Goal: Information Seeking & Learning: Learn about a topic

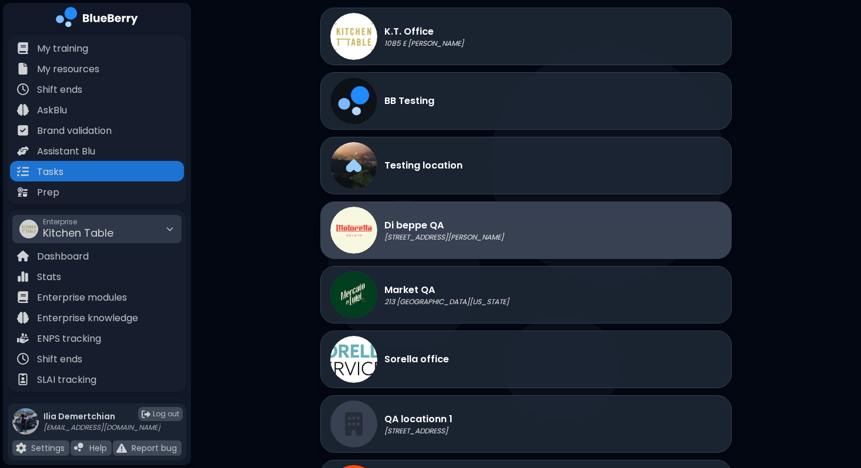
scroll to position [97, 0]
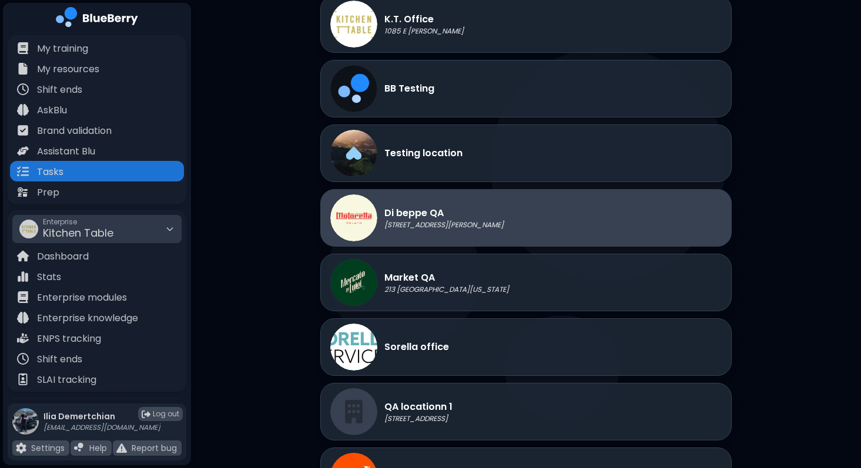
click at [430, 240] on div "Di beppe QA [STREET_ADDRESS][PERSON_NAME]" at bounding box center [416, 217] width 173 height 47
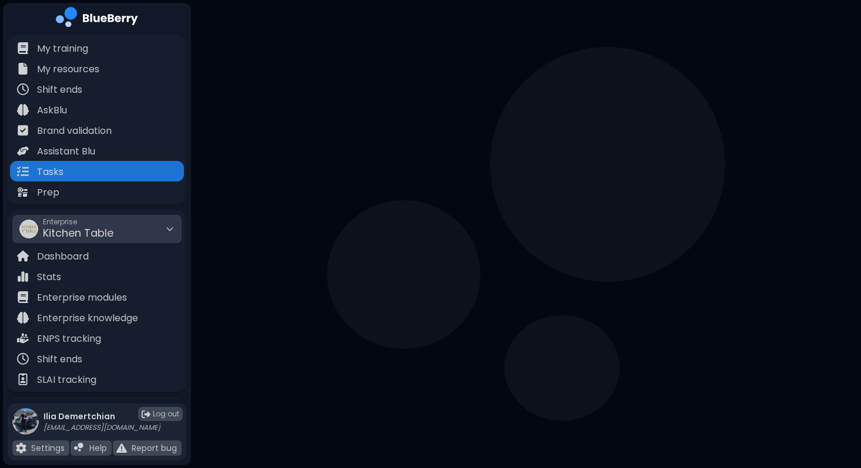
scroll to position [0, 0]
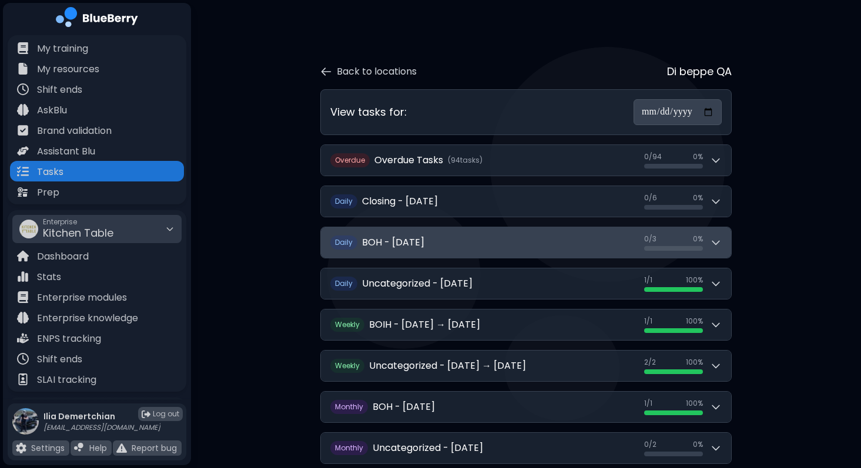
click at [506, 241] on button "Daily BOH - [DATE] 0 / 3 0 / 3 0 %" at bounding box center [526, 242] width 410 height 31
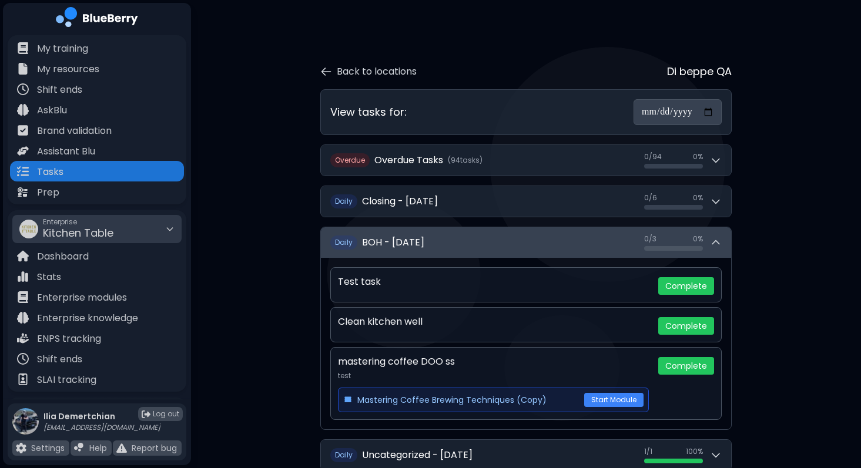
click at [506, 241] on button "Daily BOH - [DATE] 0 / 3 0 / 3 0 %" at bounding box center [526, 242] width 410 height 31
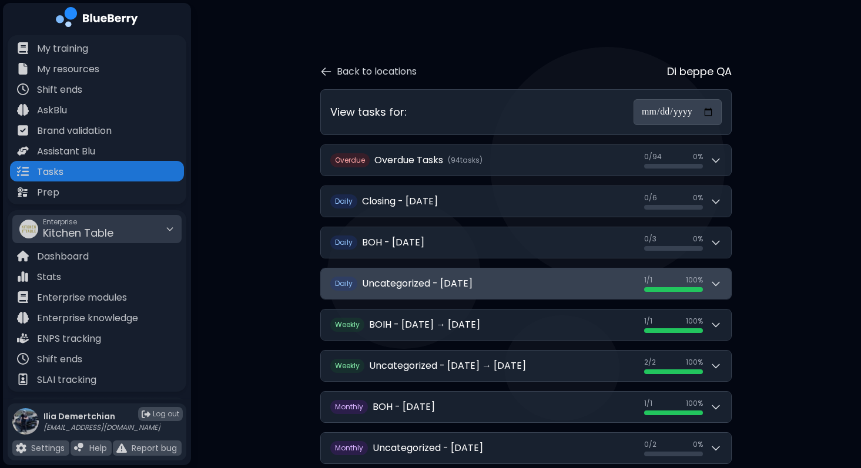
click at [494, 297] on button "Daily Uncategorized - [DATE] 1 / 1 1 / 1 100 %" at bounding box center [526, 284] width 410 height 31
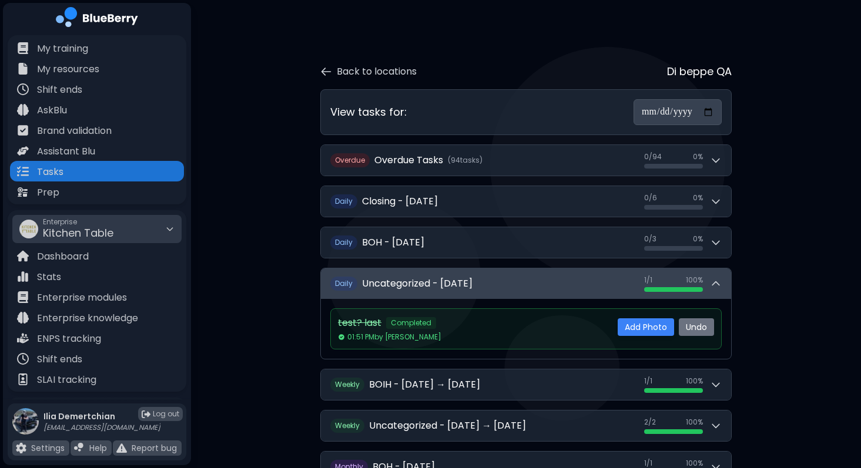
scroll to position [86, 0]
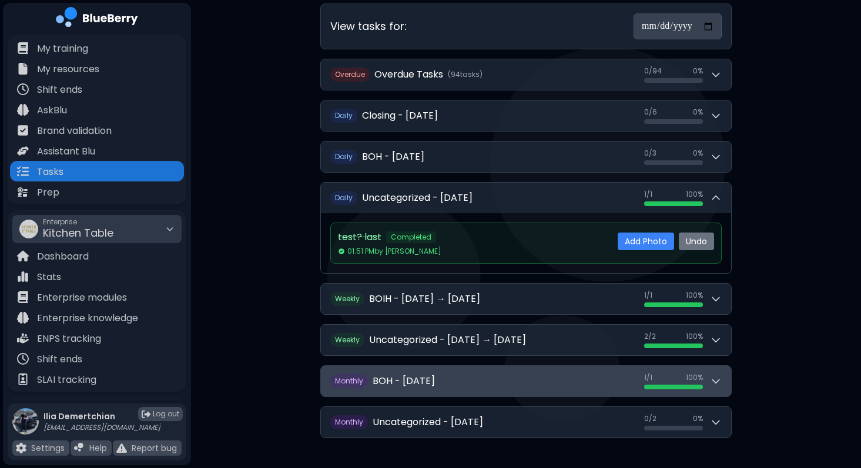
click at [498, 387] on button "Monthly BOH - [DATE] 1 / 1 1 / 1 100 %" at bounding box center [526, 381] width 410 height 31
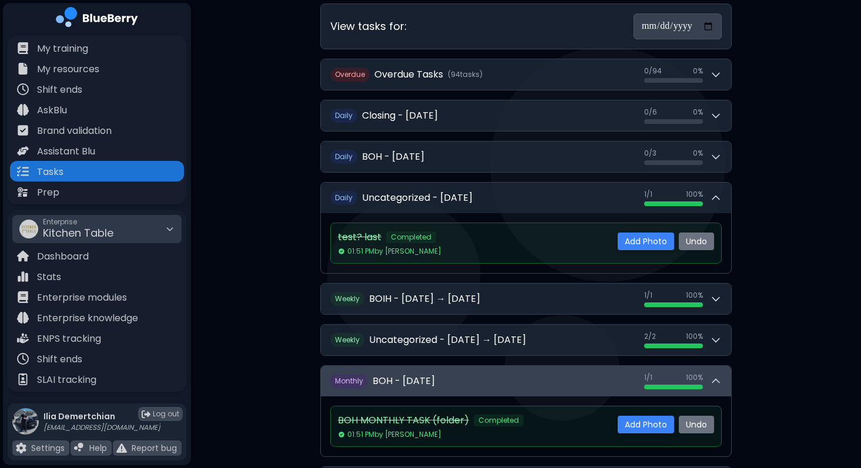
scroll to position [142, 0]
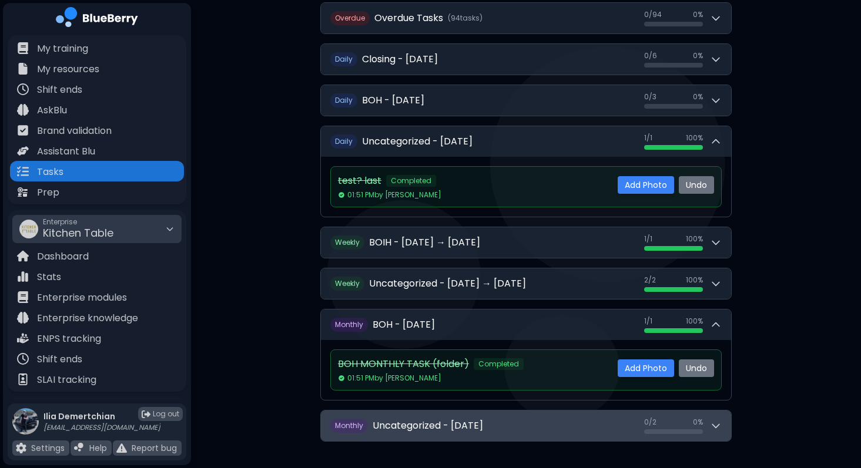
click at [496, 416] on button "Monthly Uncategorized - [DATE] 0 / 2 0 / 2 0 %" at bounding box center [526, 426] width 410 height 31
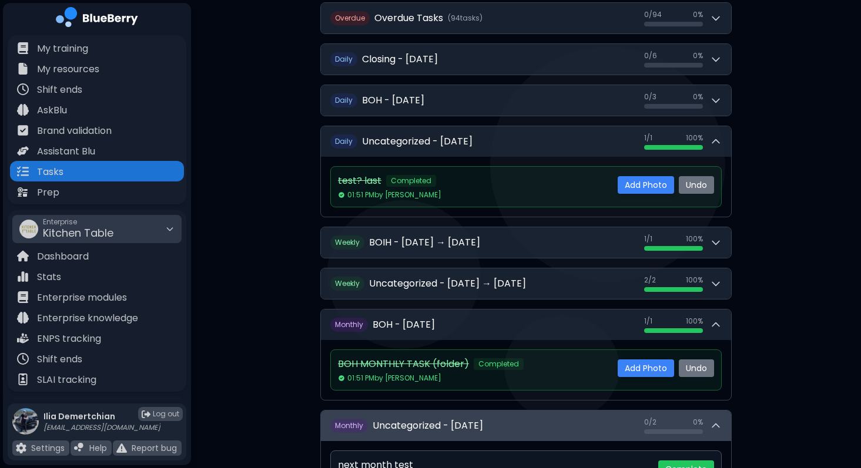
scroll to position [257, 0]
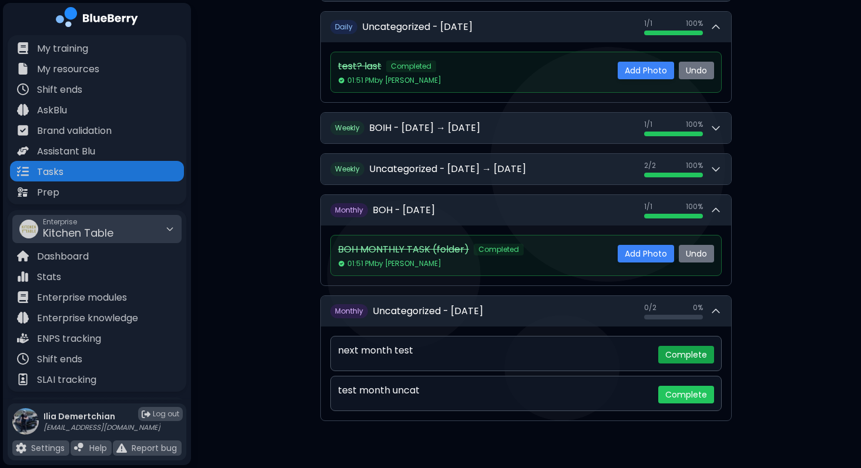
click at [691, 359] on button "Complete" at bounding box center [686, 355] width 56 height 18
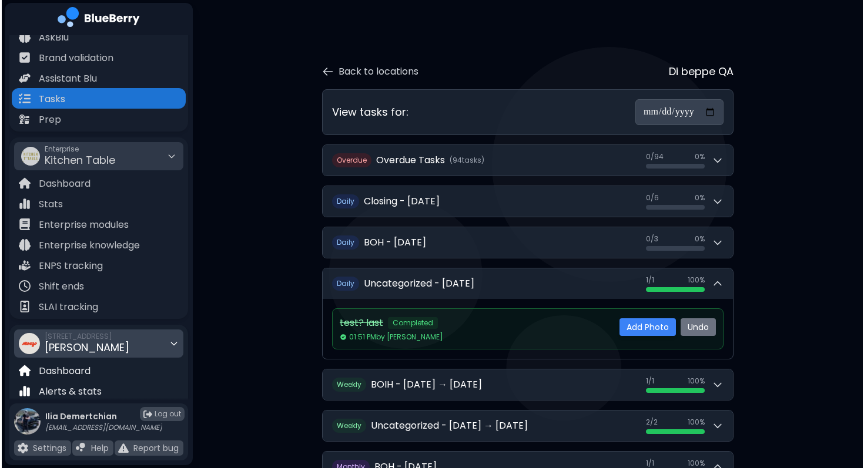
scroll to position [174, 0]
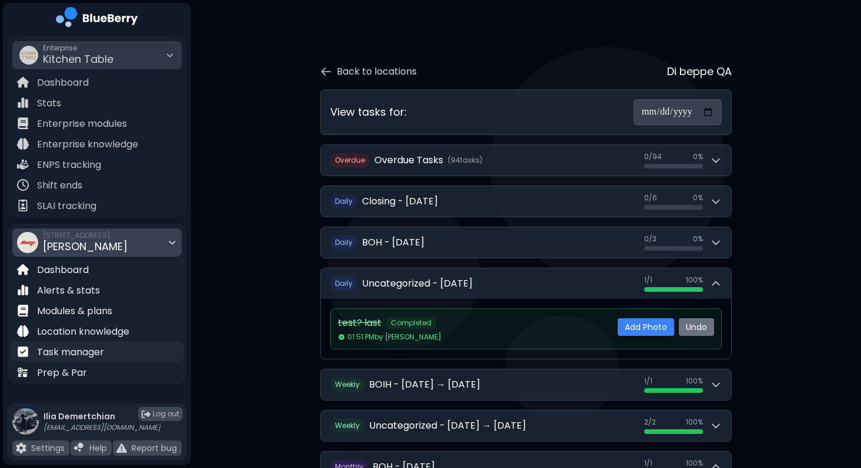
click at [91, 350] on p "Task manager" at bounding box center [70, 352] width 67 height 14
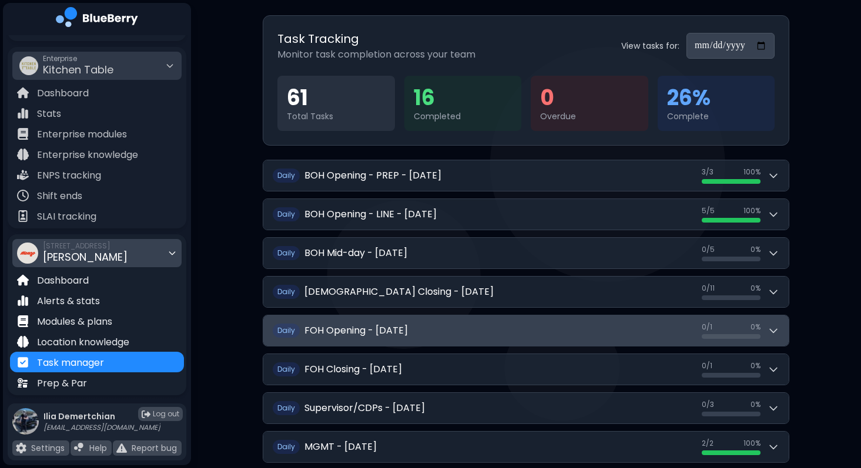
scroll to position [85, 0]
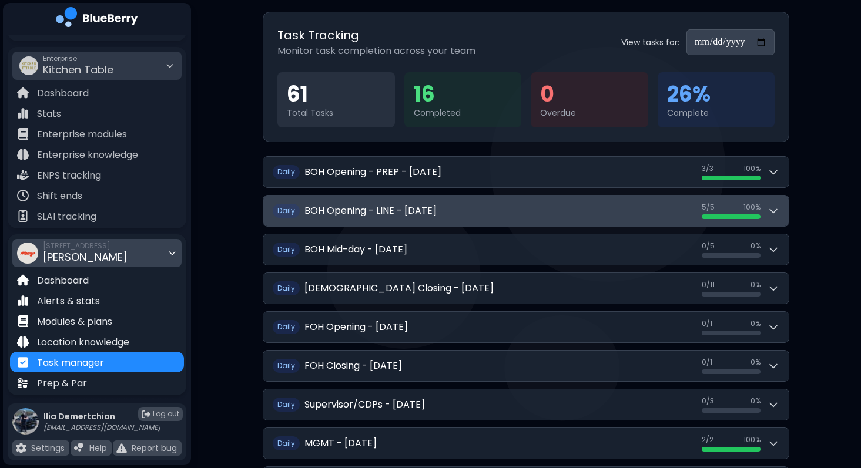
click at [569, 206] on button "Daily BOH Opening - LINE - [DATE] 5 / 5 5 / 5 100 %" at bounding box center [525, 211] width 525 height 31
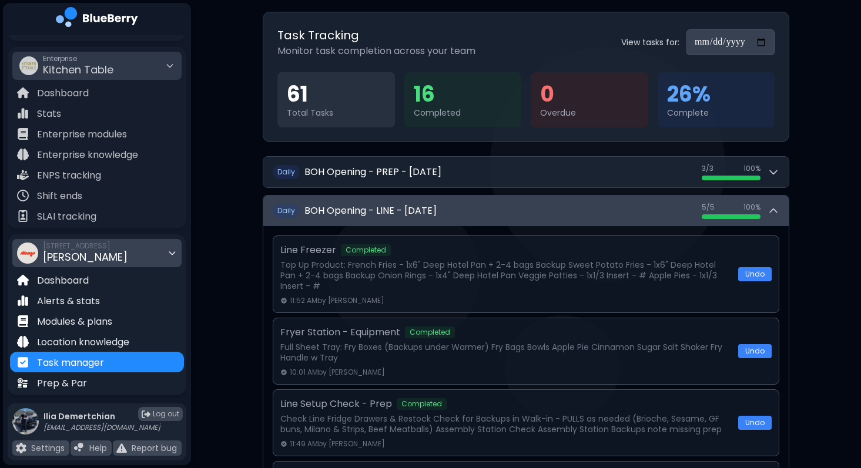
click at [569, 206] on button "Daily BOH Opening - LINE - [DATE] 5 / 5 5 / 5 100 %" at bounding box center [525, 211] width 525 height 31
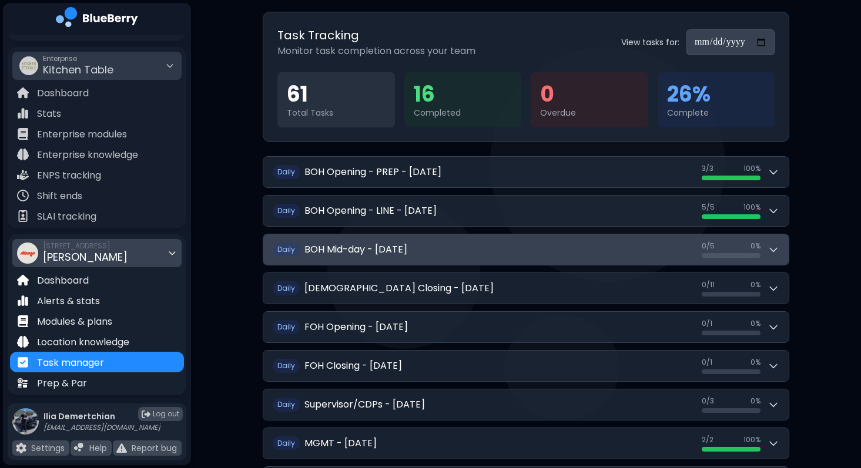
click at [509, 260] on button "Daily BOH Mid-day - [DATE] 0 / 5 0 / 5 0 %" at bounding box center [525, 249] width 525 height 31
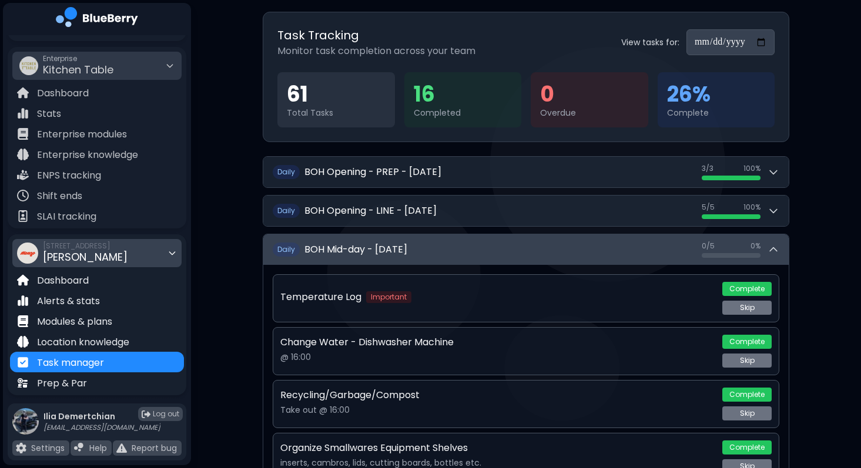
click at [509, 260] on button "Daily BOH Mid-day - [DATE] 0 / 5 0 / 5 0 %" at bounding box center [525, 249] width 525 height 31
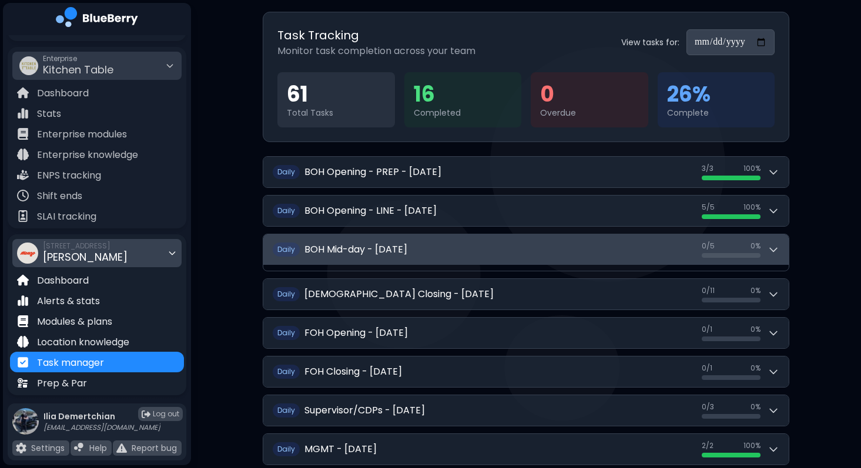
scroll to position [0, 0]
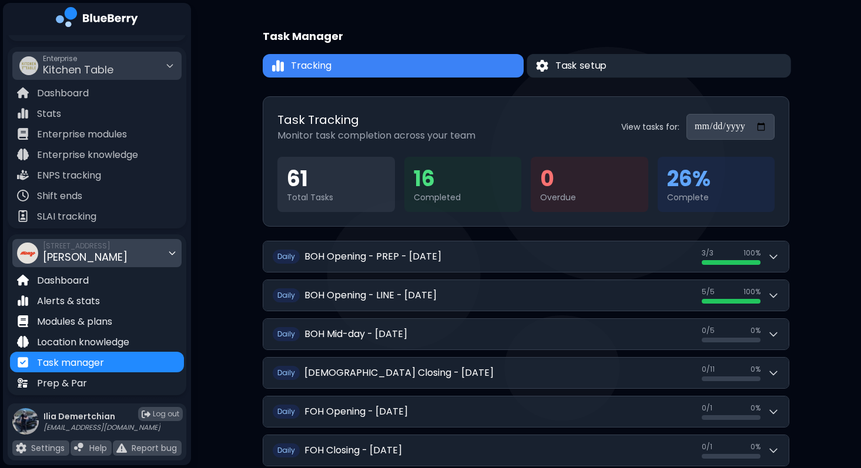
click at [606, 60] on span "Task setup" at bounding box center [580, 66] width 51 height 14
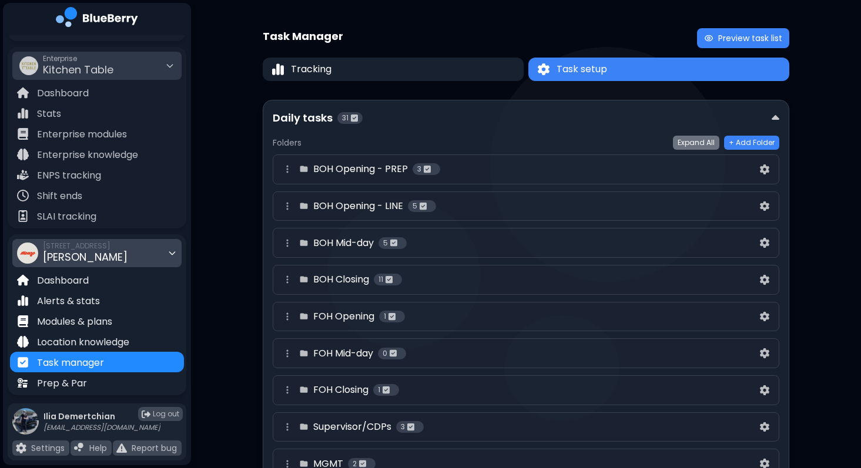
click at [496, 210] on div "BOH Opening - LINE 5" at bounding box center [518, 206] width 477 height 14
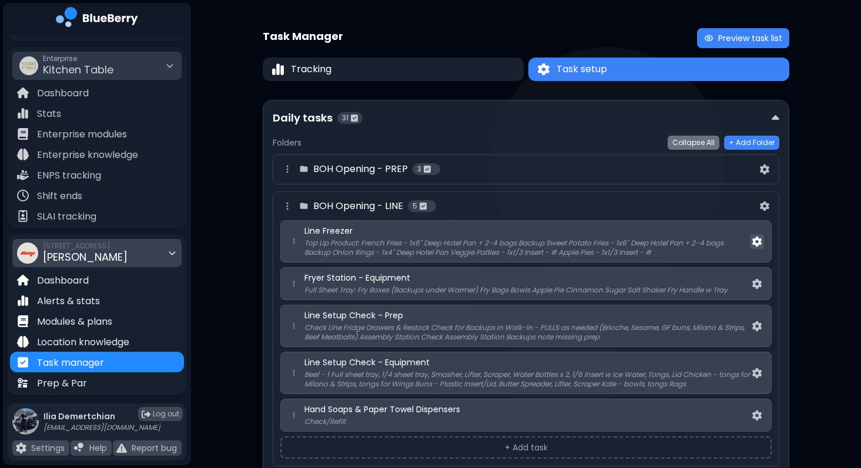
click at [754, 239] on img at bounding box center [756, 242] width 9 height 10
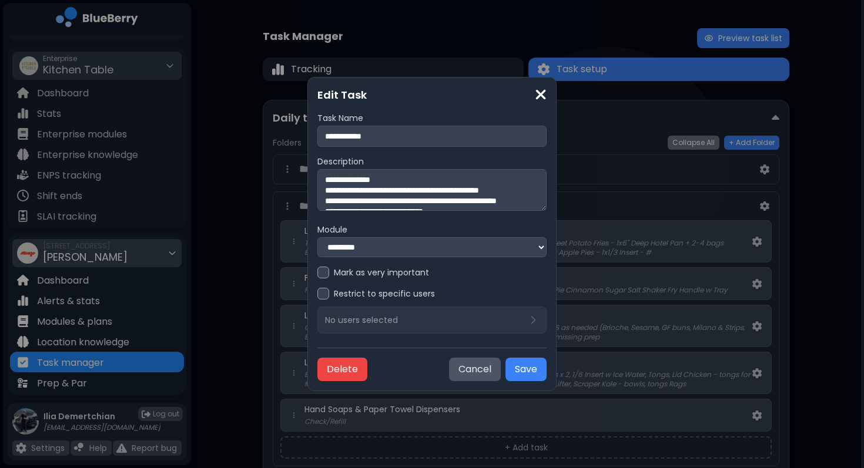
click at [542, 95] on img at bounding box center [541, 95] width 12 height 16
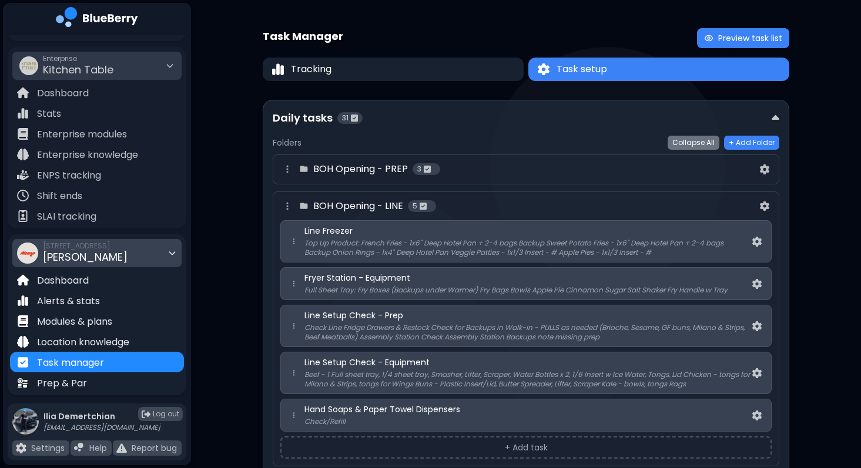
click at [477, 203] on div "BOH Opening - LINE 5" at bounding box center [518, 206] width 477 height 14
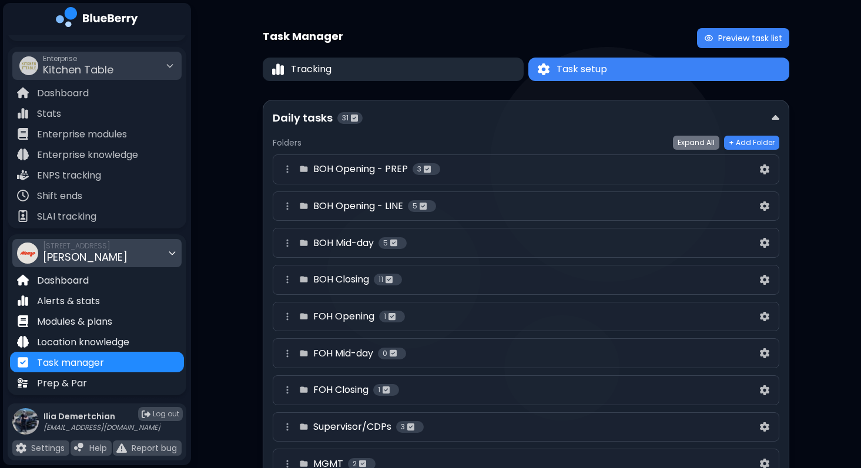
click at [448, 69] on button "Tracking" at bounding box center [393, 70] width 261 height 24
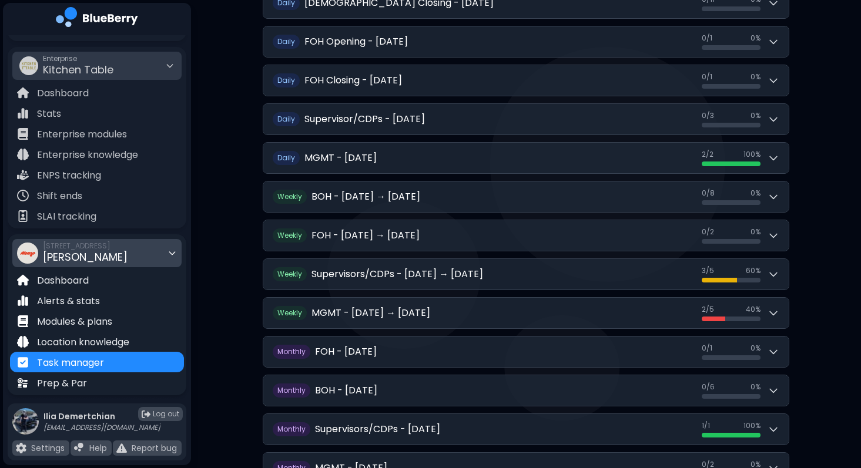
scroll to position [389, 0]
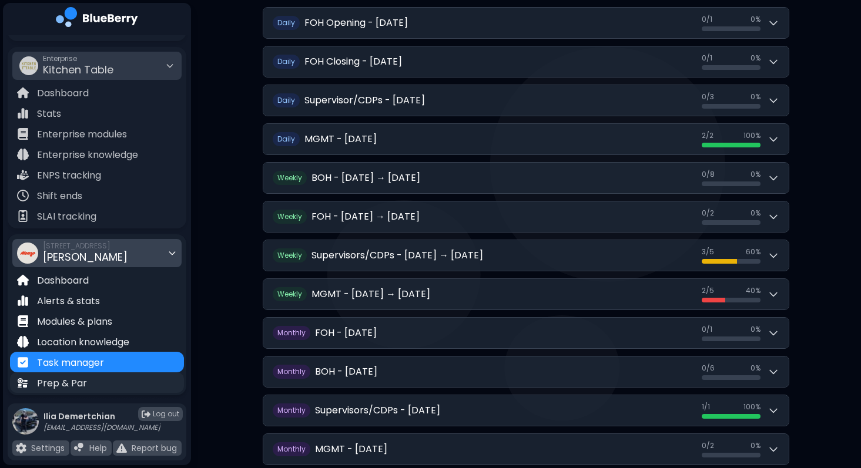
click at [59, 382] on p "Prep & Par" at bounding box center [62, 384] width 50 height 14
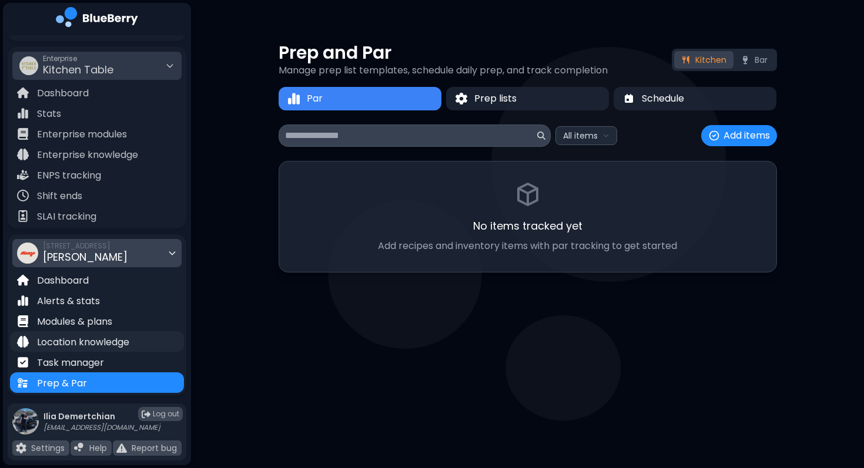
click at [92, 345] on p "Location knowledge" at bounding box center [83, 342] width 92 height 14
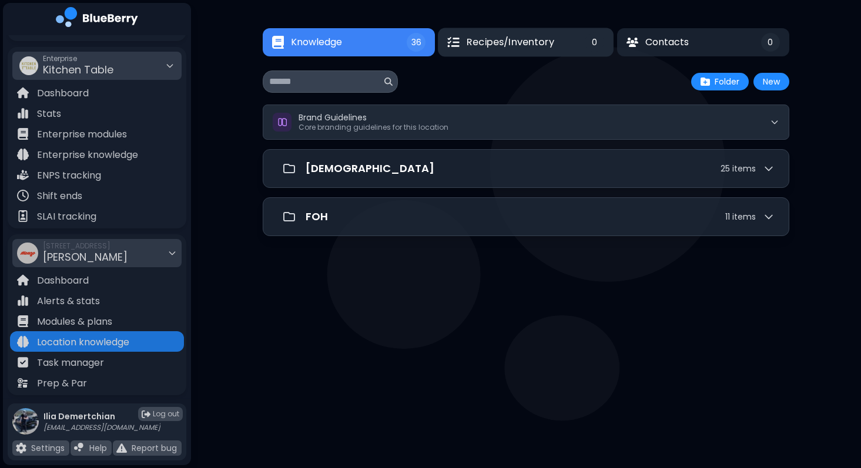
click at [525, 45] on span "Recipes/Inventory" at bounding box center [511, 42] width 88 height 14
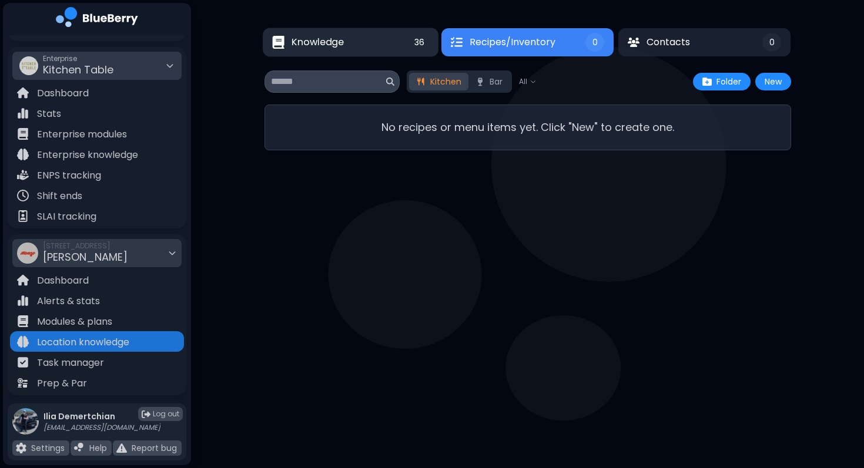
click at [378, 43] on button "Knowledge 36" at bounding box center [351, 42] width 176 height 29
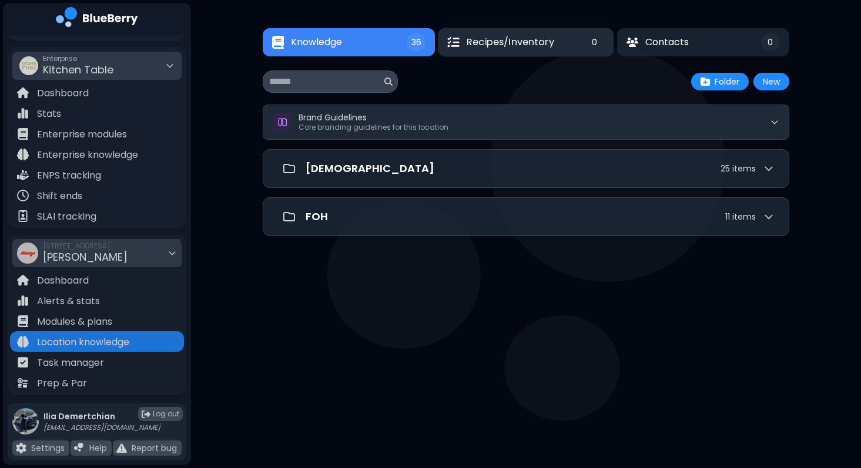
click at [539, 36] on span "Recipes/Inventory" at bounding box center [511, 42] width 88 height 14
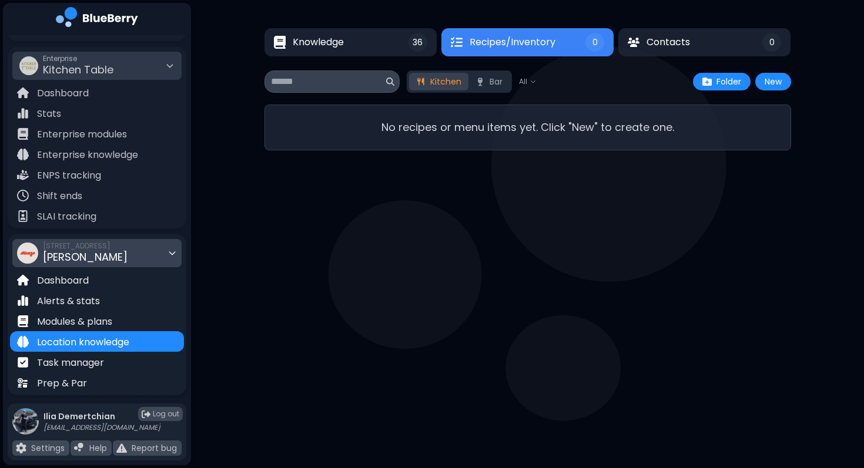
click at [84, 262] on div "[STREET_ADDRESS][PERSON_NAME]" at bounding box center [85, 253] width 85 height 26
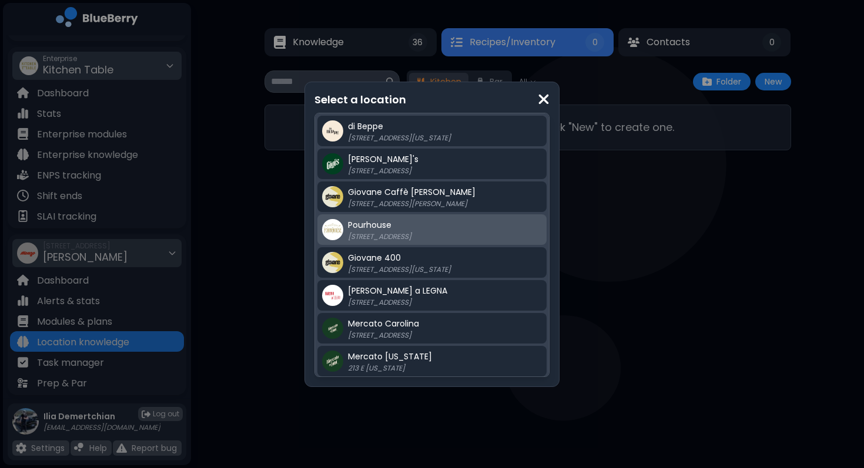
scroll to position [329, 0]
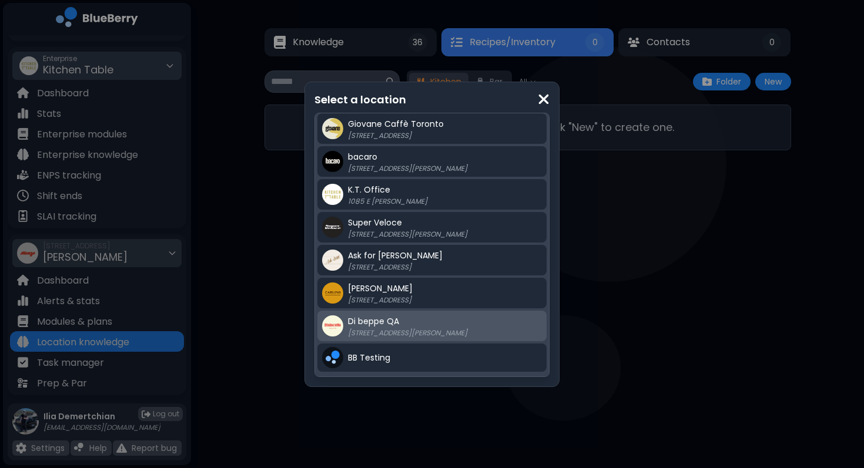
click at [382, 327] on div "Di beppe QA [STREET_ADDRESS][PERSON_NAME]" at bounding box center [445, 326] width 194 height 24
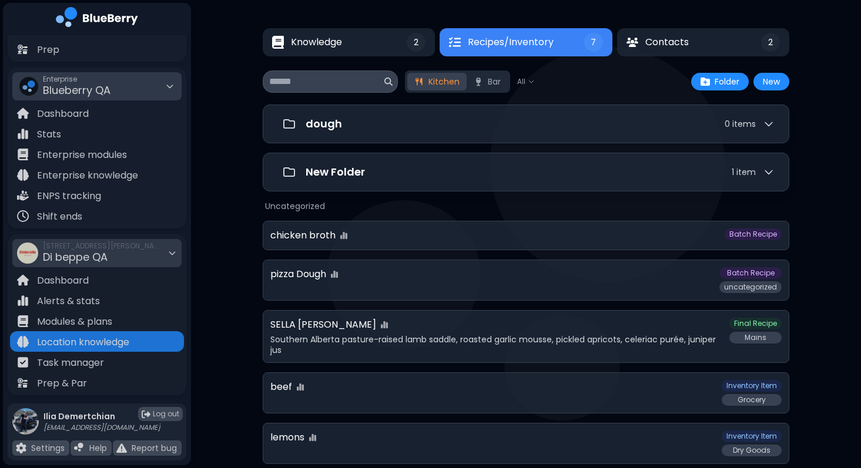
scroll to position [63, 0]
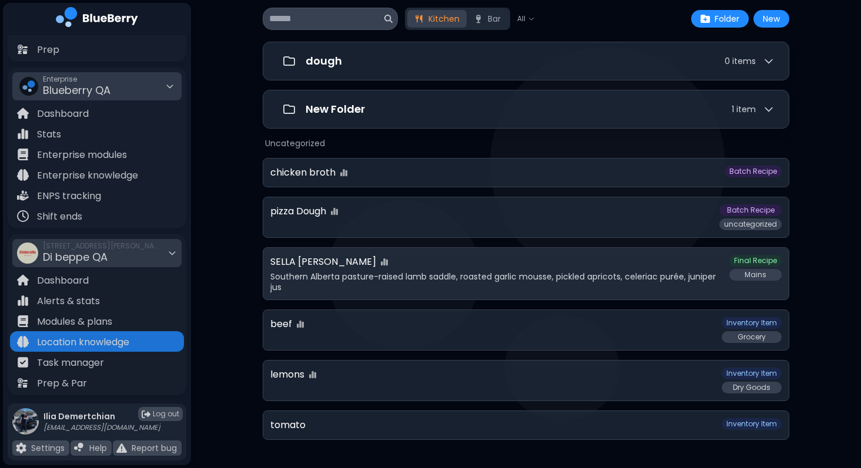
click at [384, 287] on p "Southern Alberta pasture-raised lamb saddle, roasted garlic mousse, pickled apr…" at bounding box center [496, 281] width 452 height 21
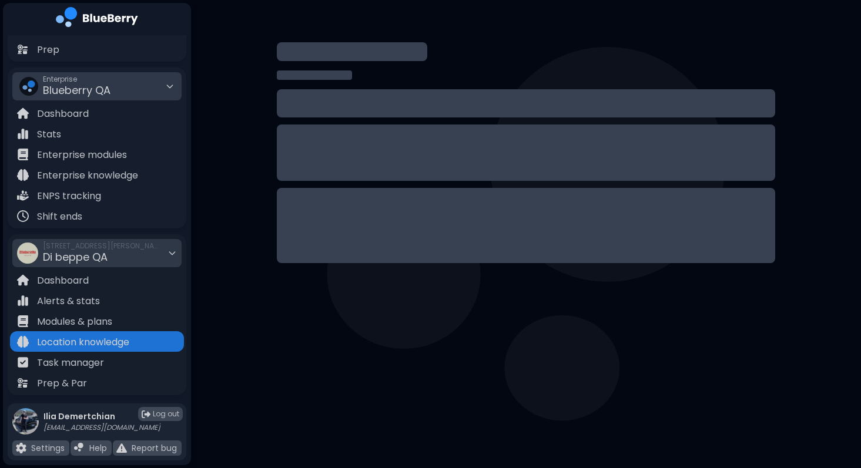
select select "*****"
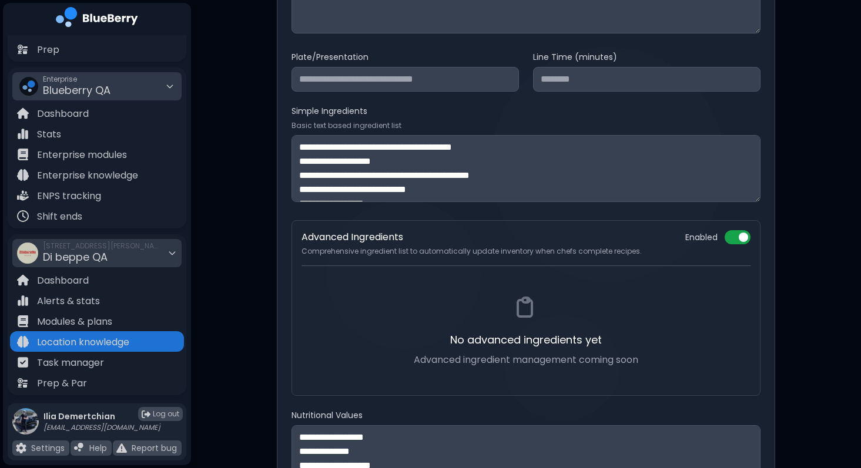
scroll to position [42, 0]
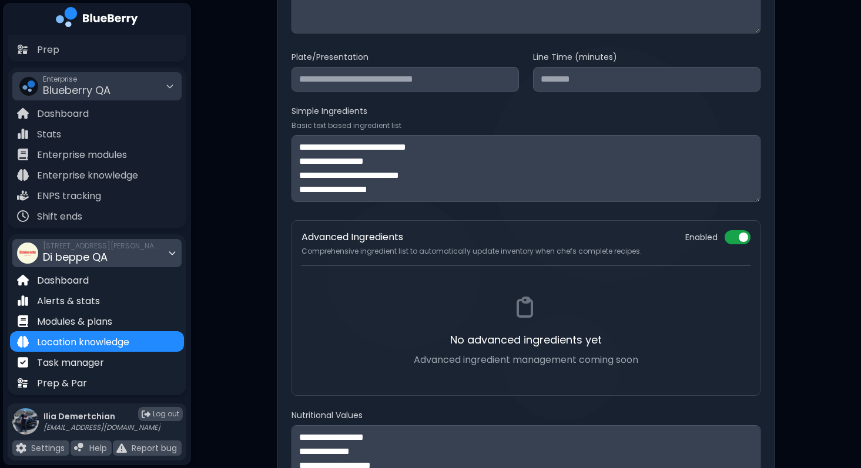
click at [62, 393] on div "[STREET_ADDRESS][PERSON_NAME] Di beppe QA Dashboard Alerts & stats Modules & pl…" at bounding box center [97, 314] width 179 height 161
click at [74, 380] on p "Prep & Par" at bounding box center [62, 384] width 50 height 14
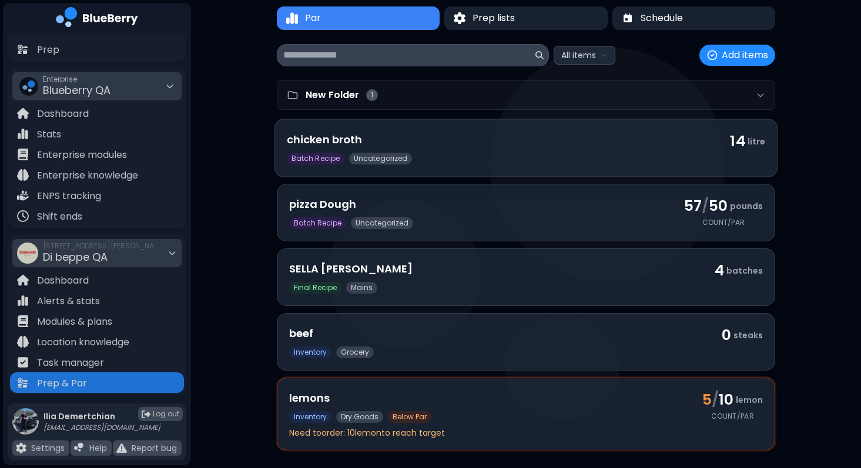
scroll to position [98, 0]
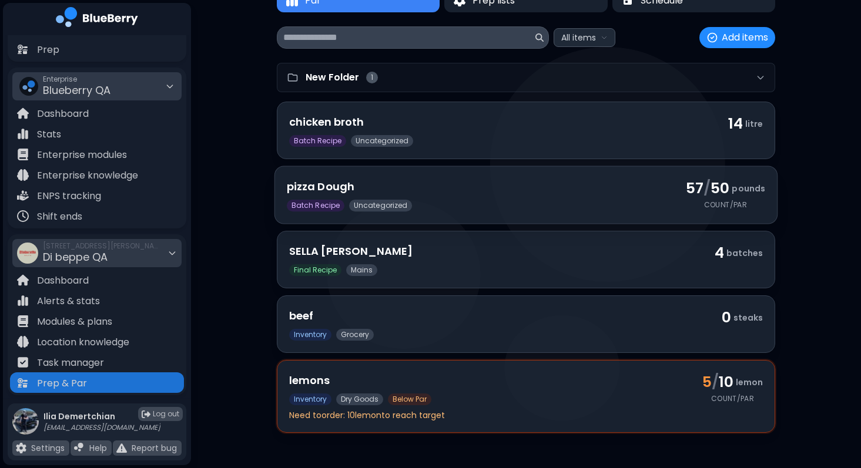
click at [469, 182] on h3 "pizza Dough" at bounding box center [479, 187] width 384 height 16
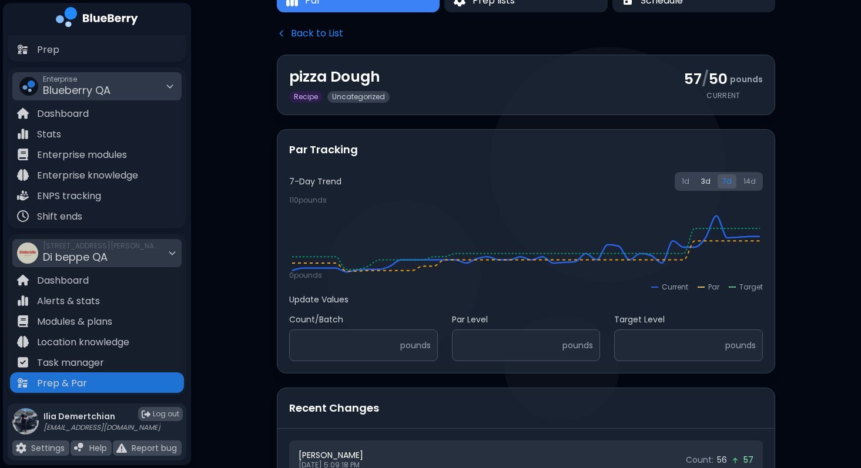
click at [702, 178] on button "3 d" at bounding box center [705, 182] width 19 height 14
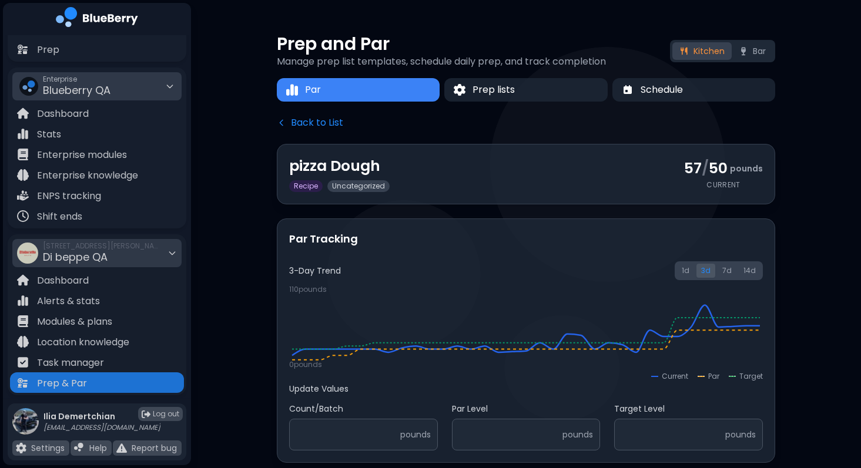
scroll to position [0, 0]
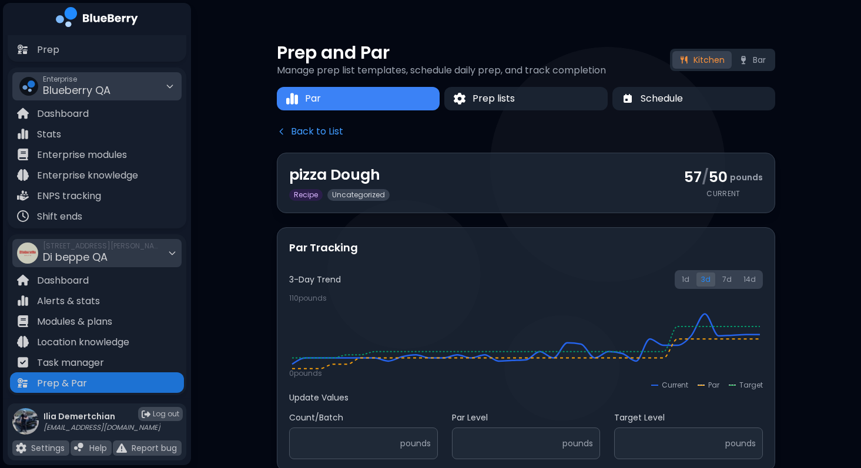
click at [324, 132] on button "Back to List" at bounding box center [310, 132] width 66 height 14
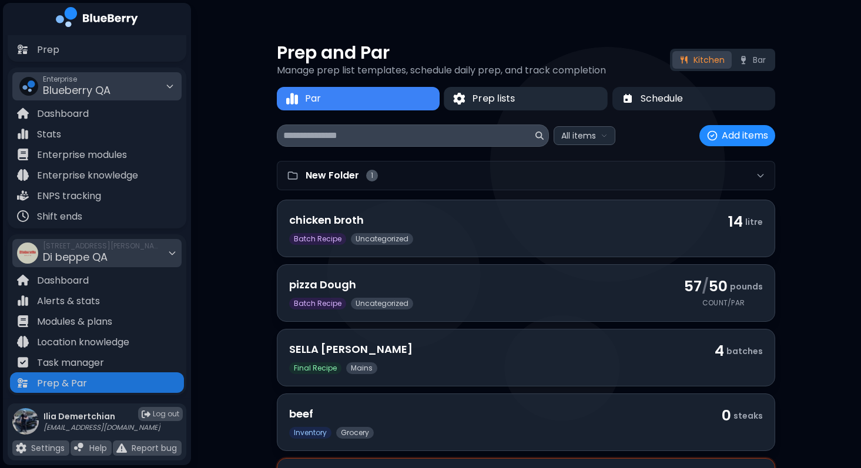
click at [509, 107] on button "Prep lists" at bounding box center [526, 99] width 164 height 24
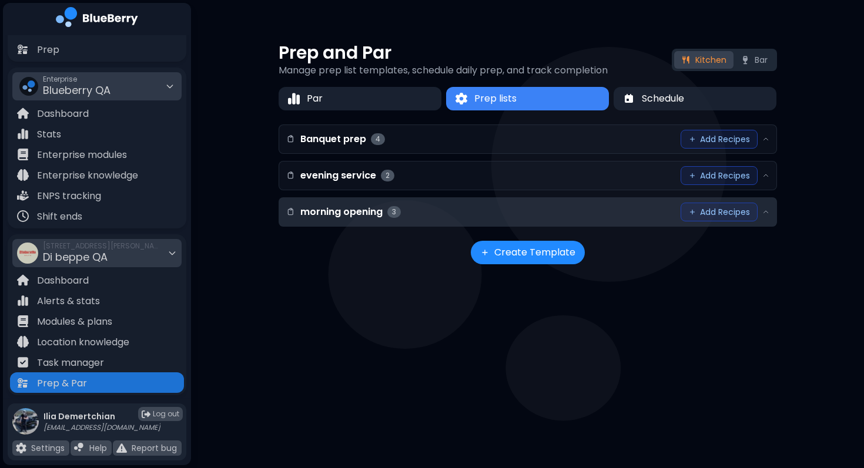
click at [442, 223] on div "morning opening 3 Add Recipes" at bounding box center [527, 212] width 497 height 28
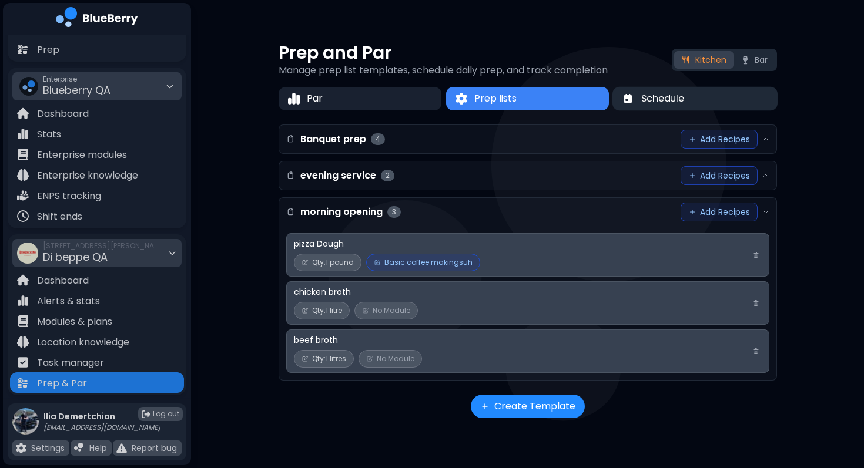
click at [670, 99] on span "Schedule" at bounding box center [662, 99] width 43 height 14
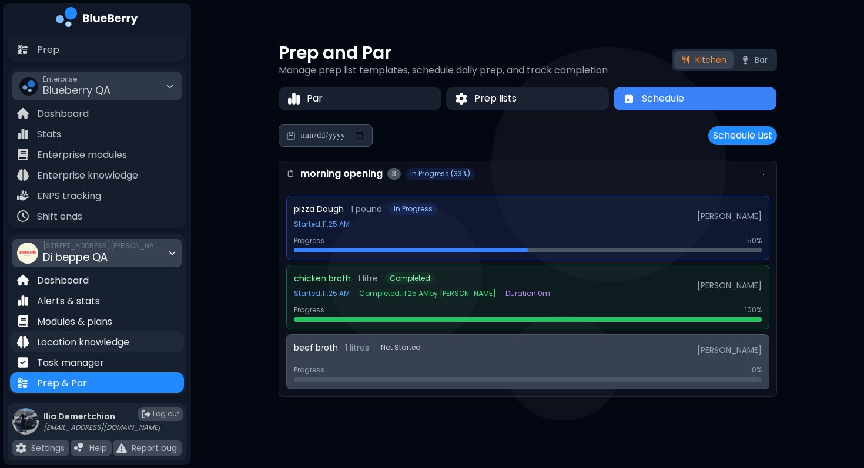
click at [85, 338] on p "Location knowledge" at bounding box center [83, 342] width 92 height 14
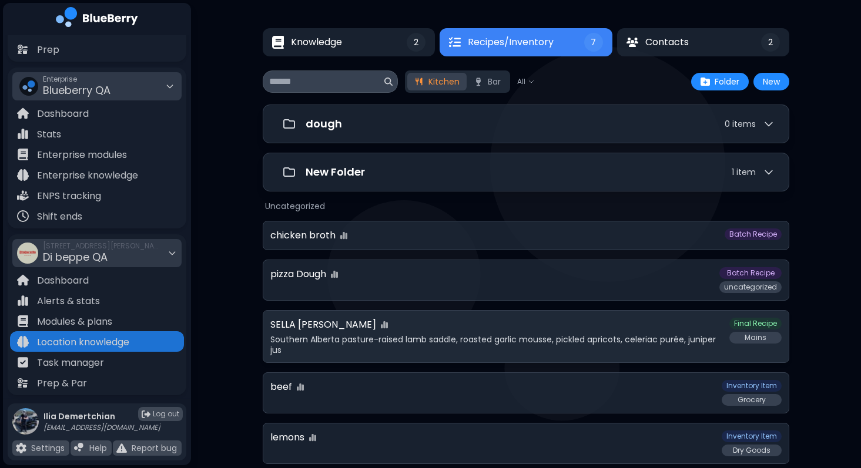
click at [415, 343] on p "Southern Alberta pasture-raised lamb saddle, roasted garlic mousse, pickled apr…" at bounding box center [496, 344] width 452 height 21
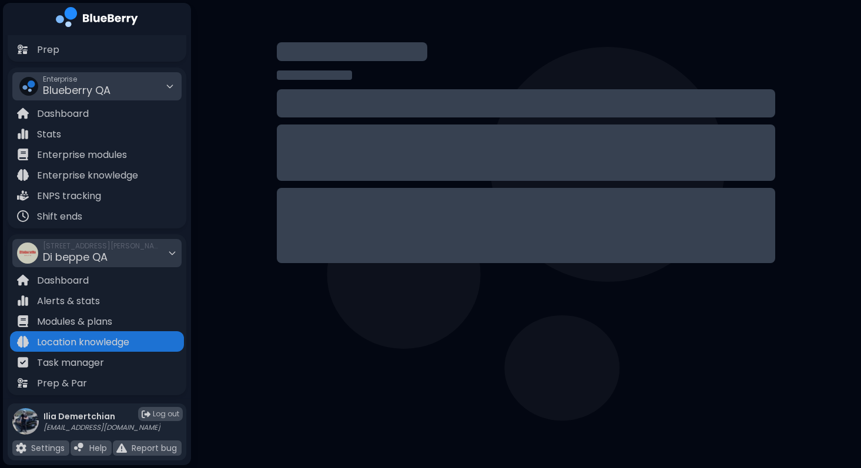
select select "*****"
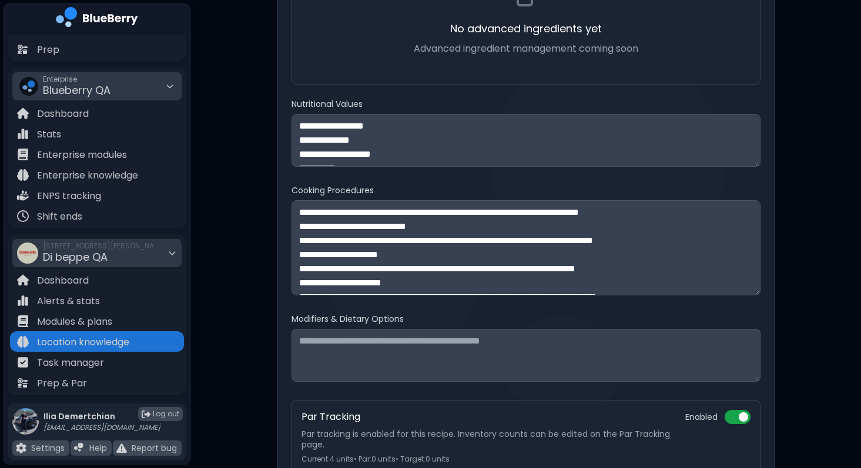
scroll to position [841, 0]
